Goal: Transaction & Acquisition: Purchase product/service

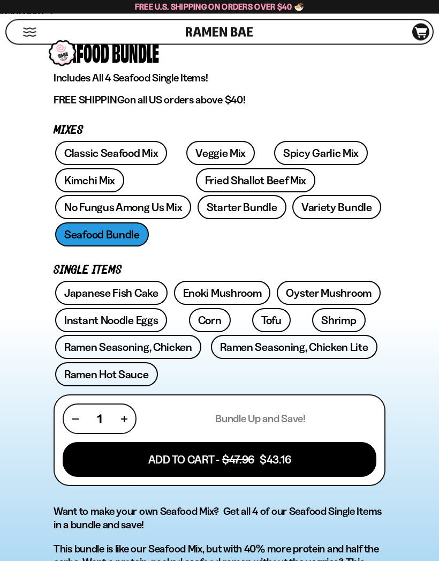
scroll to position [351, 0]
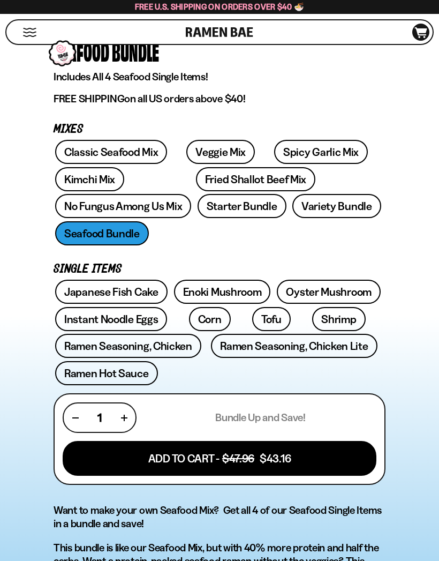
click at [140, 307] on link "Instant Noodle Eggs" at bounding box center [111, 319] width 112 height 24
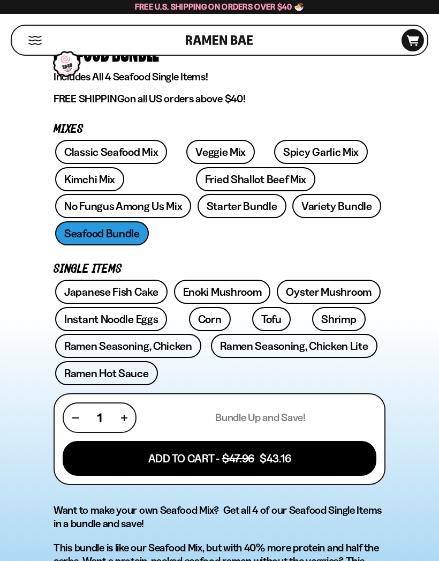
scroll to position [399, 0]
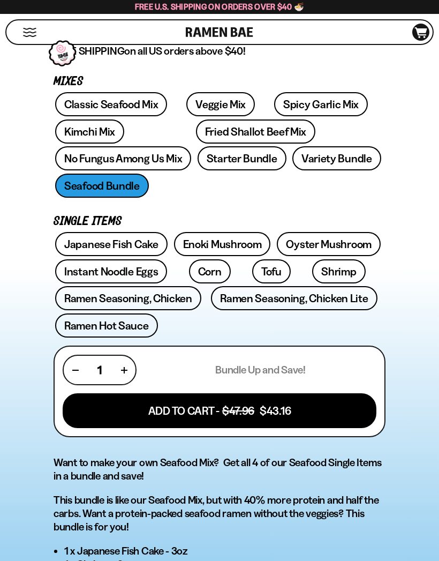
click at [126, 110] on link "Classic Seafood Mix" at bounding box center [111, 104] width 112 height 24
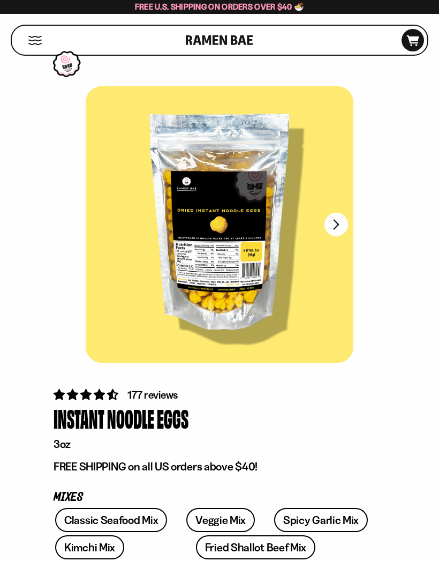
click at [336, 218] on button "FADCB6FD-DFAB-4417-9F21-029242090B77" at bounding box center [337, 225] width 24 height 24
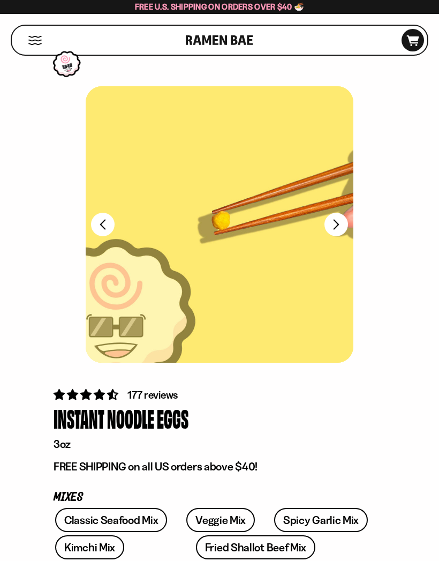
click at [339, 223] on button "FADCB6FD-DFAB-4417-9F21-029242090B77" at bounding box center [337, 225] width 24 height 24
click at [103, 219] on button "FADCB6FD-DFAB-4417-9F21-029242090B77" at bounding box center [103, 225] width 24 height 24
click at [107, 226] on button "FADCB6FD-DFAB-4417-9F21-029242090B77" at bounding box center [103, 225] width 24 height 24
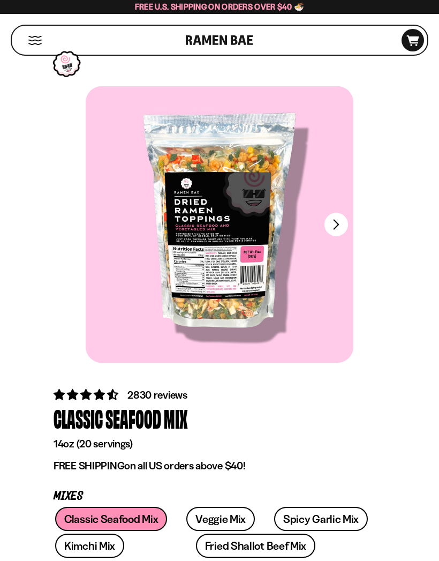
click at [343, 229] on button "FADCB6FD-DFAB-4417-9F21-029242090B77" at bounding box center [337, 225] width 24 height 24
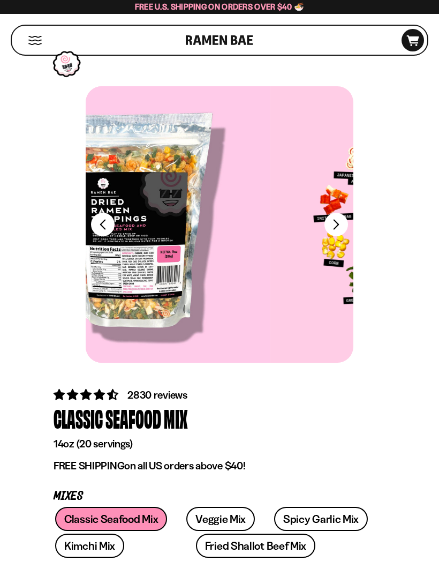
click at [343, 228] on button "FADCB6FD-DFAB-4417-9F21-029242090B77" at bounding box center [337, 225] width 24 height 24
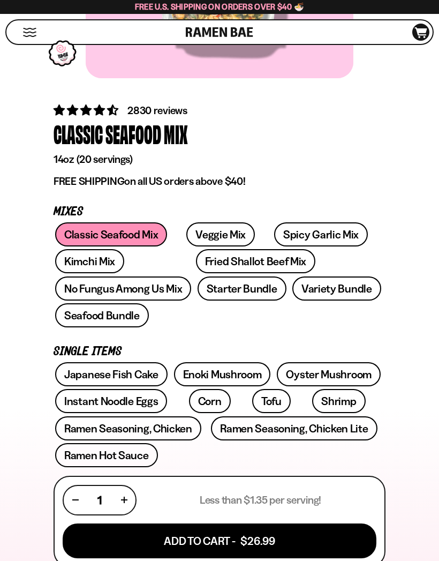
scroll to position [284, 0]
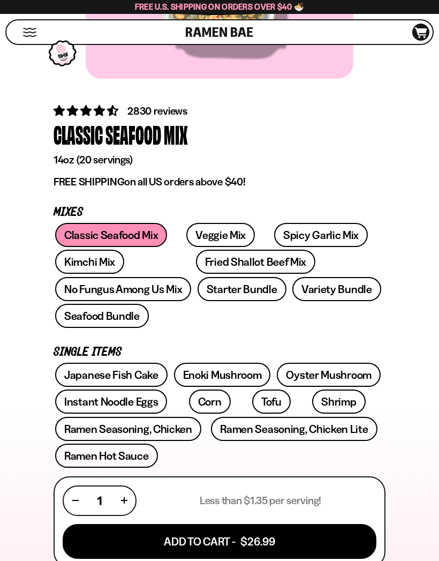
click at [198, 293] on link "Starter Bundle" at bounding box center [242, 289] width 89 height 24
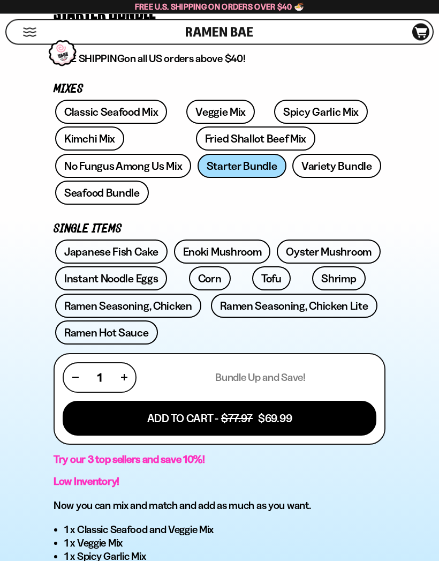
scroll to position [399, 0]
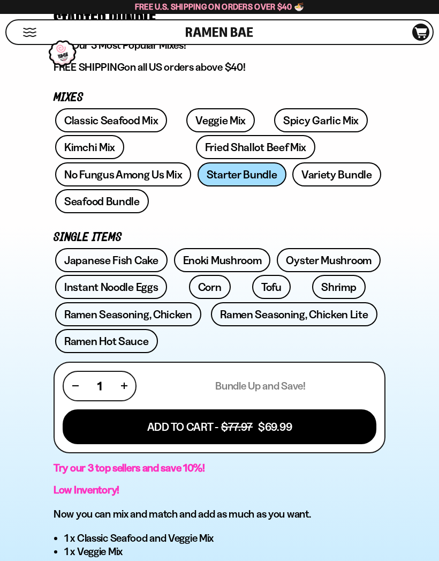
click at [219, 153] on link "Fried Shallot Beef Mix" at bounding box center [255, 147] width 119 height 24
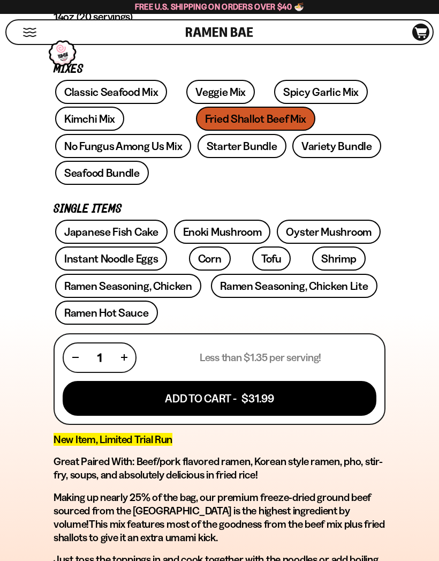
scroll to position [434, 0]
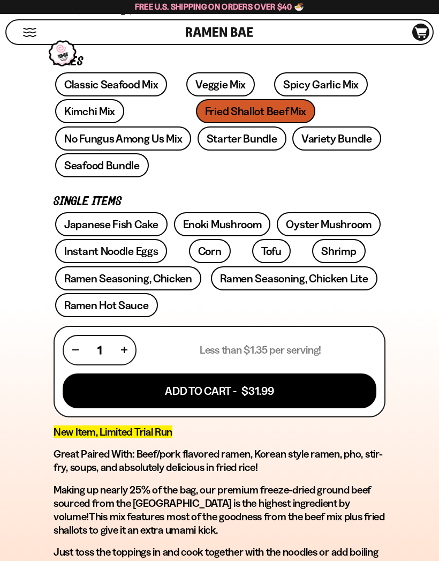
click at [301, 88] on link "Spicy Garlic Mix" at bounding box center [321, 84] width 94 height 24
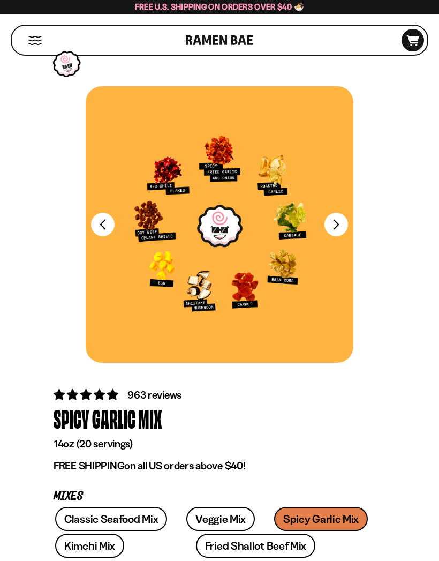
click at [339, 214] on button "FADCB6FD-DFAB-4417-9F21-029242090B77" at bounding box center [337, 225] width 24 height 24
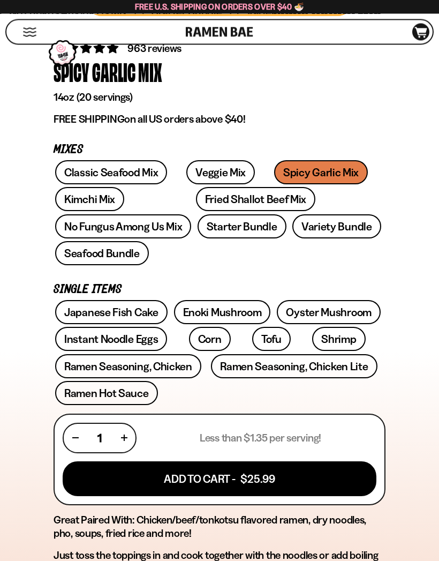
scroll to position [346, 0]
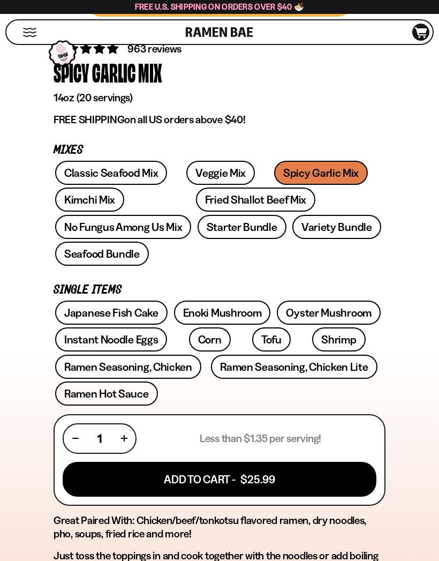
click at [267, 462] on button "Add To Cart - $25.99" at bounding box center [220, 479] width 314 height 35
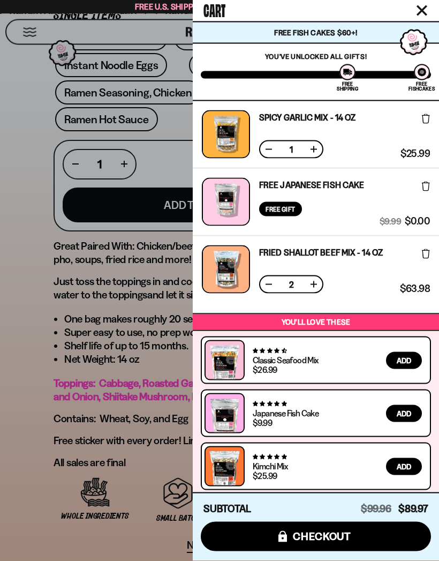
scroll to position [620, 0]
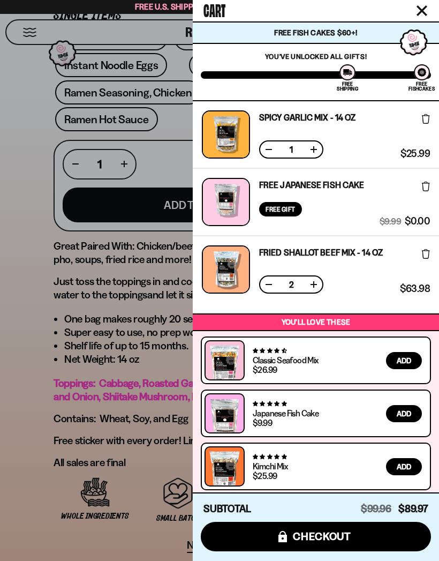
click at [267, 285] on button at bounding box center [269, 284] width 11 height 11
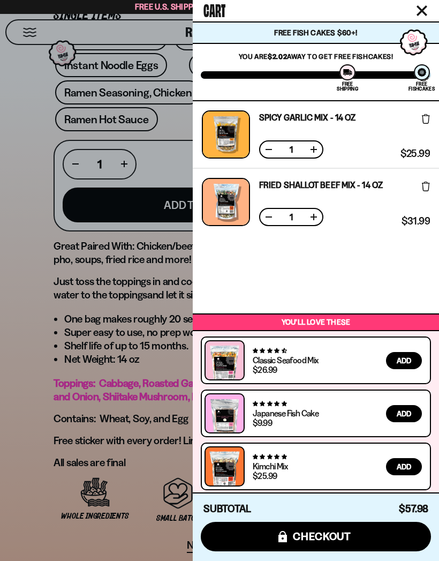
click at [338, 542] on span "checkout" at bounding box center [322, 536] width 58 height 12
